Goal: Contribute content: Add original content to the website for others to see

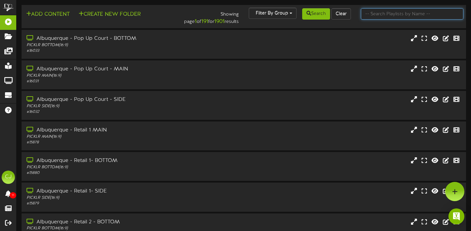
click at [385, 17] on input "text" at bounding box center [412, 13] width 103 height 11
type input "lehi"
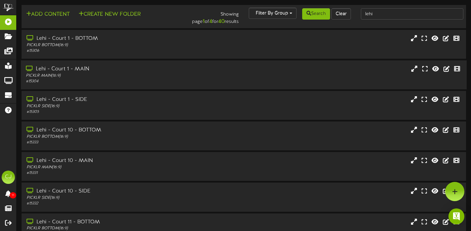
click at [124, 76] on div "PICKLR MAIN ( 16:9 )" at bounding box center [114, 76] width 176 height 6
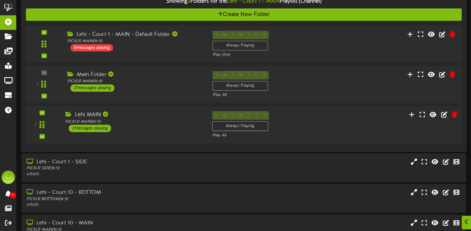
click at [160, 119] on div "Lehi MAIN" at bounding box center [133, 115] width 137 height 8
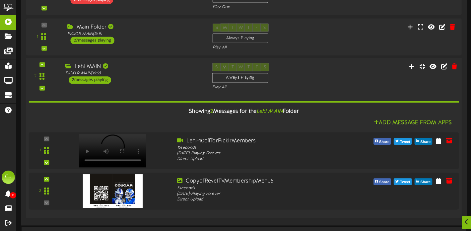
scroll to position [152, 0]
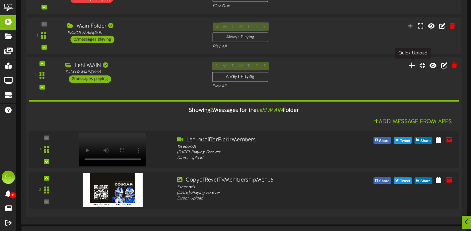
click at [410, 65] on icon at bounding box center [412, 65] width 7 height 7
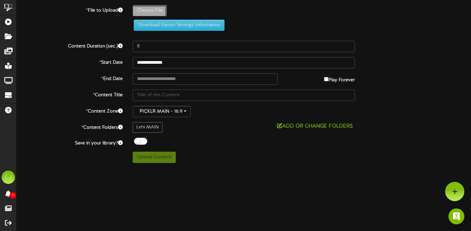
type input "**********"
type input "BlackModern-UDC"
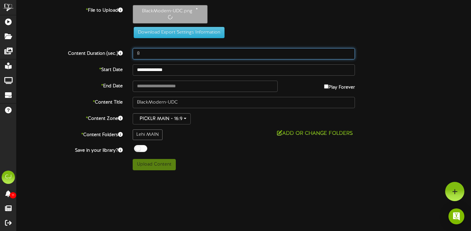
click at [151, 54] on input "8" at bounding box center [244, 53] width 222 height 11
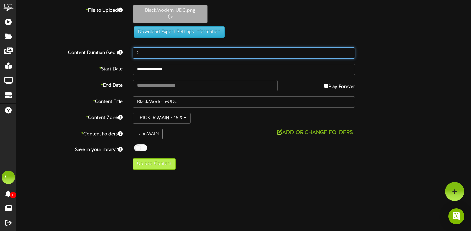
type input "5"
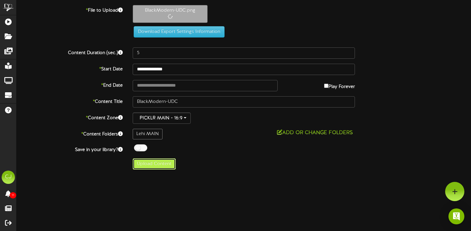
click at [162, 169] on button "Upload Content" at bounding box center [154, 163] width 43 height 11
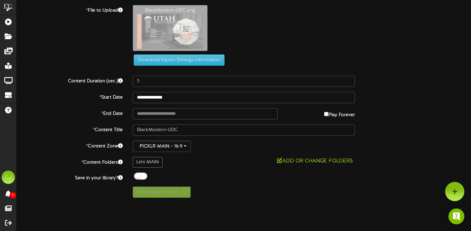
type input "**********"
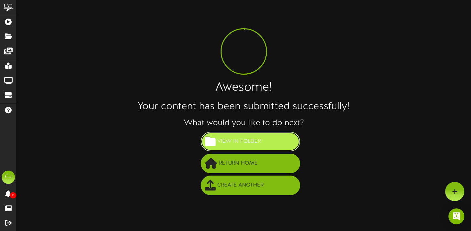
click at [247, 139] on span "View in Folder" at bounding box center [239, 141] width 47 height 11
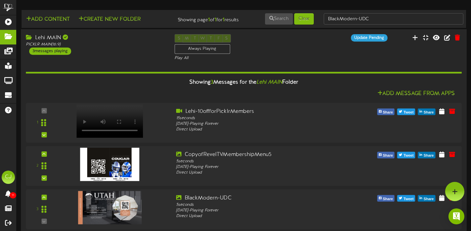
click at [150, 55] on div "Lehi MAIN PICKLR MAIN ( 16:9 ) 3 messages playing" at bounding box center [95, 44] width 149 height 21
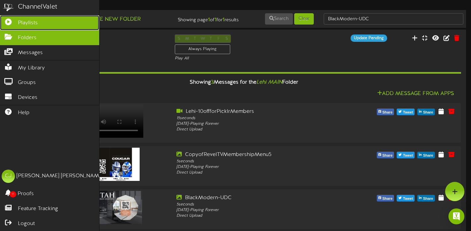
click at [11, 22] on icon at bounding box center [8, 21] width 17 height 5
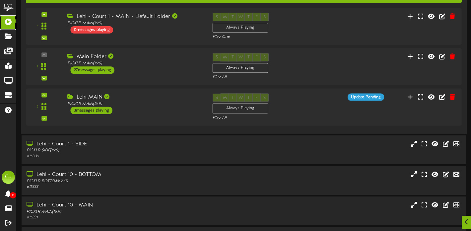
scroll to position [125, 0]
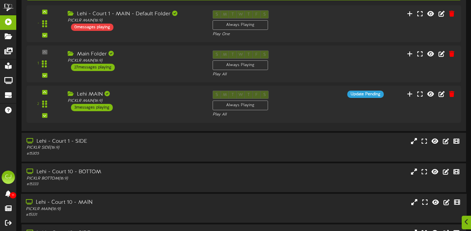
click at [155, 209] on div "PICKLR MAIN ( 16:9 )" at bounding box center [114, 210] width 176 height 6
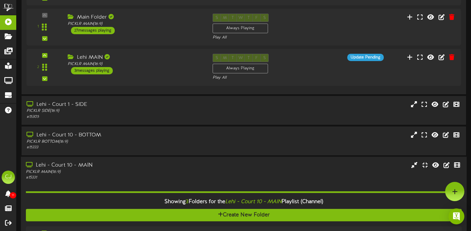
scroll to position [0, 0]
